Goal: Information Seeking & Learning: Learn about a topic

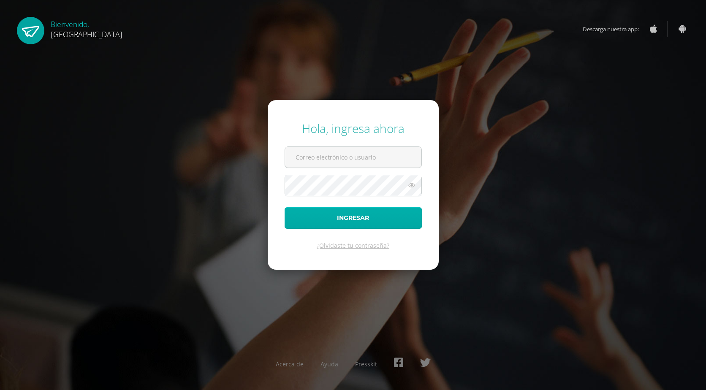
type input "[EMAIL_ADDRESS][DOMAIN_NAME]"
click at [369, 216] on button "Ingresar" at bounding box center [352, 218] width 137 height 22
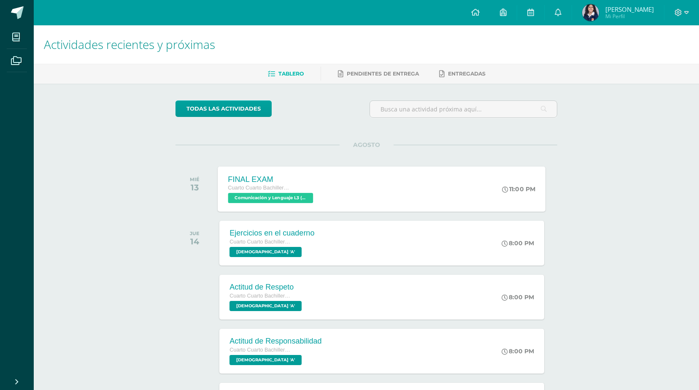
click at [359, 203] on div "FINAL EXAM Cuarto Cuarto Bachillerato en Ciencias y Letras con Orientación en C…" at bounding box center [382, 188] width 328 height 45
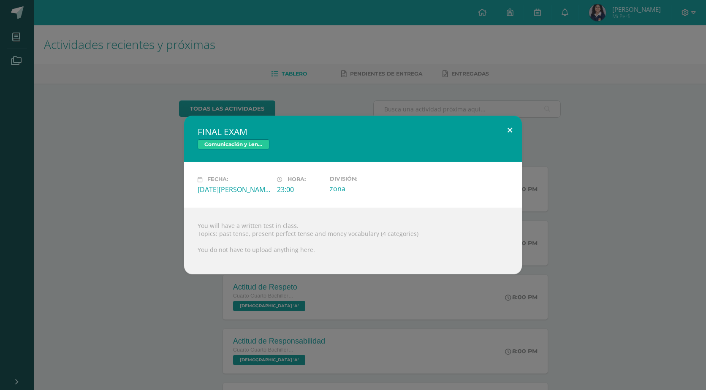
click at [510, 128] on button at bounding box center [510, 130] width 24 height 29
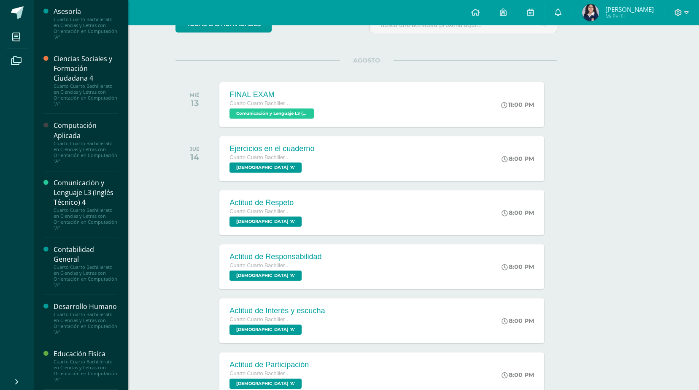
click at [92, 173] on div "Comunicación y Lenguaje L3 (Inglés Técnico) 4 Cuarto Cuarto Bachillerato en Cie…" at bounding box center [80, 204] width 74 height 67
click at [85, 203] on div "Comunicación y Lenguaje L3 (Inglés Técnico) 4" at bounding box center [86, 192] width 64 height 29
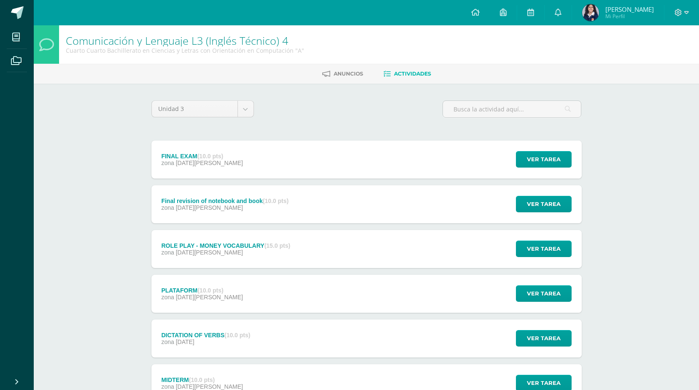
click at [197, 161] on span "[DATE][PERSON_NAME]" at bounding box center [209, 163] width 67 height 7
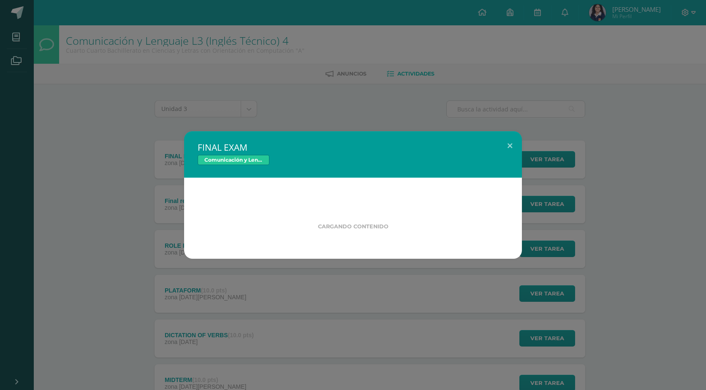
click at [197, 161] on div "FINAL EXAM Comunicación y Lenguaje L3 (Inglés Técnico) 4 Cargando contenido" at bounding box center [352, 194] width 699 height 127
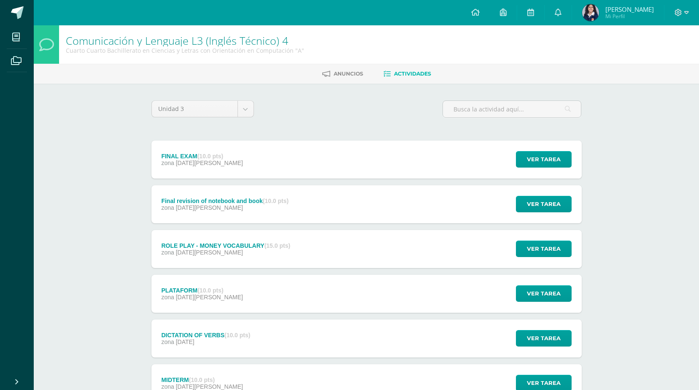
click at [254, 289] on div "PLATAFORM (10.0 pts) zona 01 de Agosto Ver tarea PLATAFORM Comunicación y Lengu…" at bounding box center [366, 294] width 430 height 38
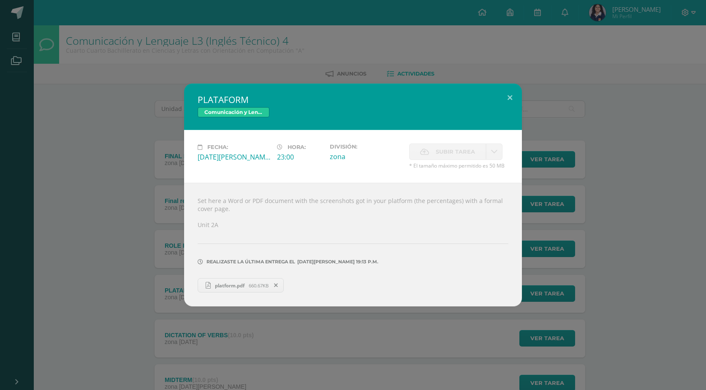
click at [242, 287] on span "platform.pdf" at bounding box center [230, 285] width 38 height 6
drag, startPoint x: 517, startPoint y: 102, endPoint x: 204, endPoint y: 3, distance: 328.2
click at [516, 102] on button at bounding box center [510, 98] width 24 height 29
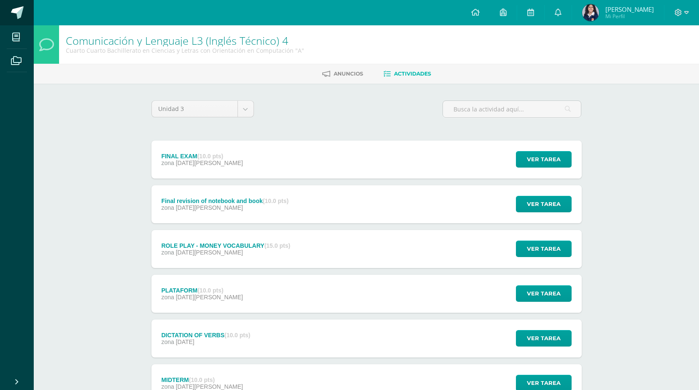
click at [19, 15] on span at bounding box center [17, 12] width 13 height 13
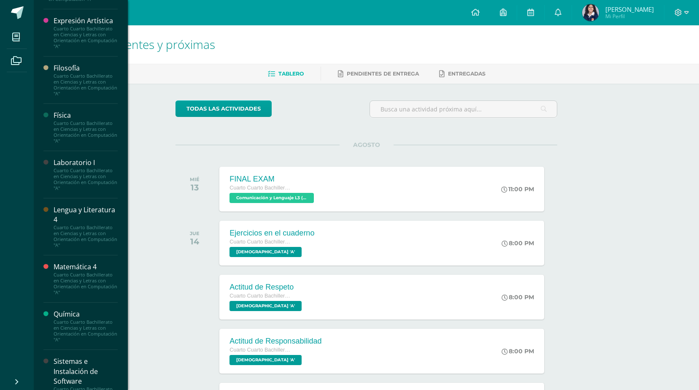
scroll to position [531, 0]
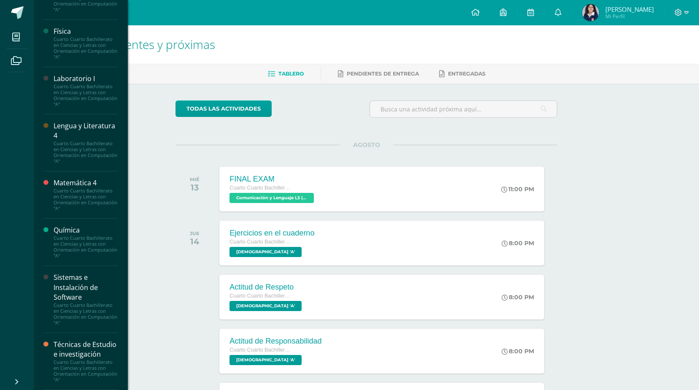
click at [83, 363] on div "Cuarto Cuarto Bachillerato en Ciencias y Letras con Orientación en Computación …" at bounding box center [86, 371] width 64 height 24
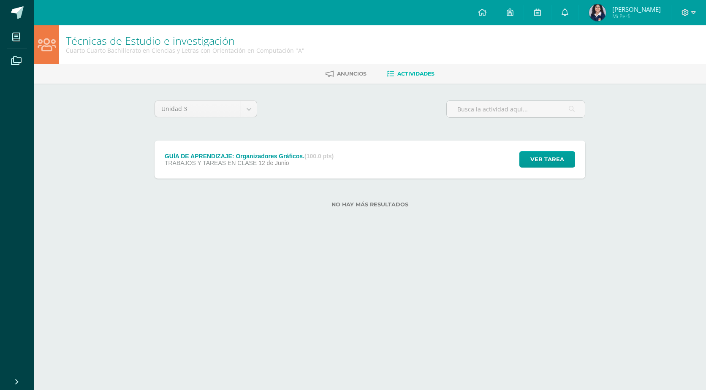
click at [237, 156] on div "GUÍA DE APRENDIZAJE: Organizadores Gráficos. (100.0 pts)" at bounding box center [249, 156] width 169 height 7
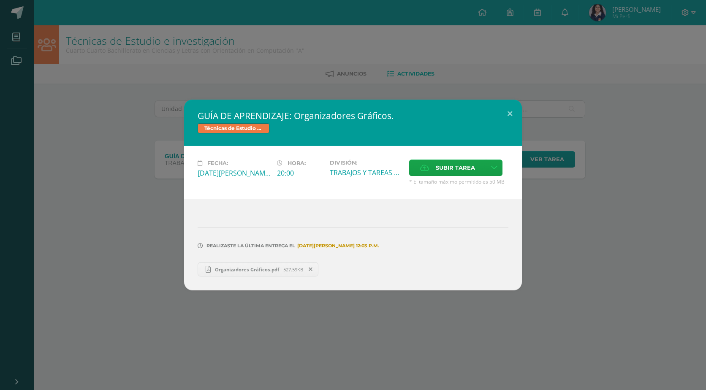
click at [225, 268] on span "Organizadores Gráficos.pdf" at bounding box center [247, 269] width 73 height 6
click at [502, 111] on button at bounding box center [510, 114] width 24 height 29
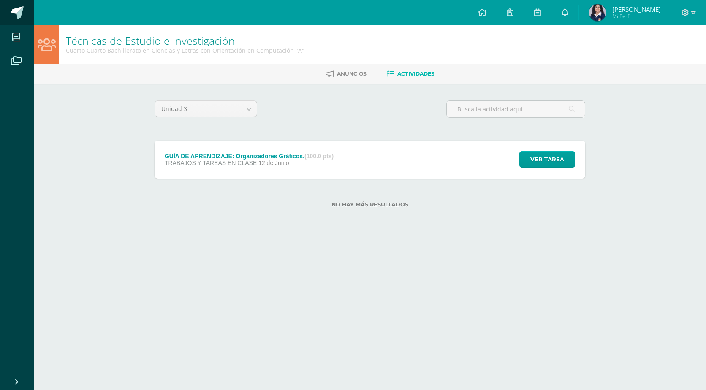
click at [18, 17] on span at bounding box center [17, 12] width 13 height 13
